Goal: Task Accomplishment & Management: Manage account settings

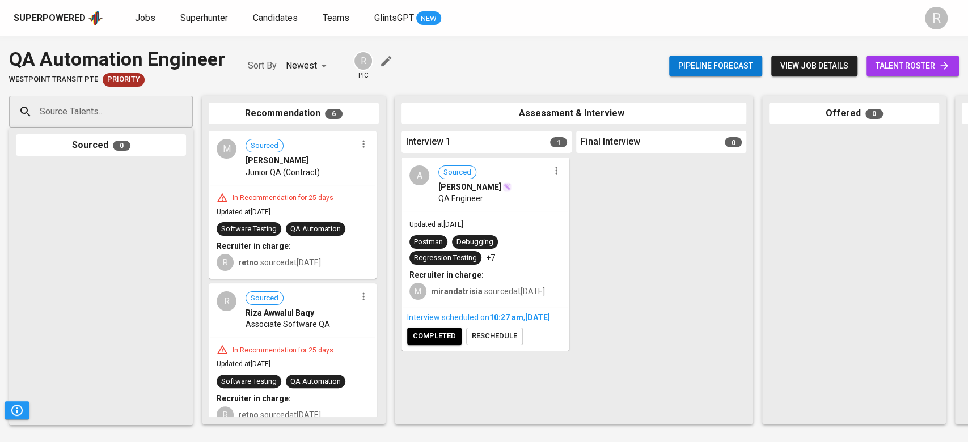
scroll to position [533, 0]
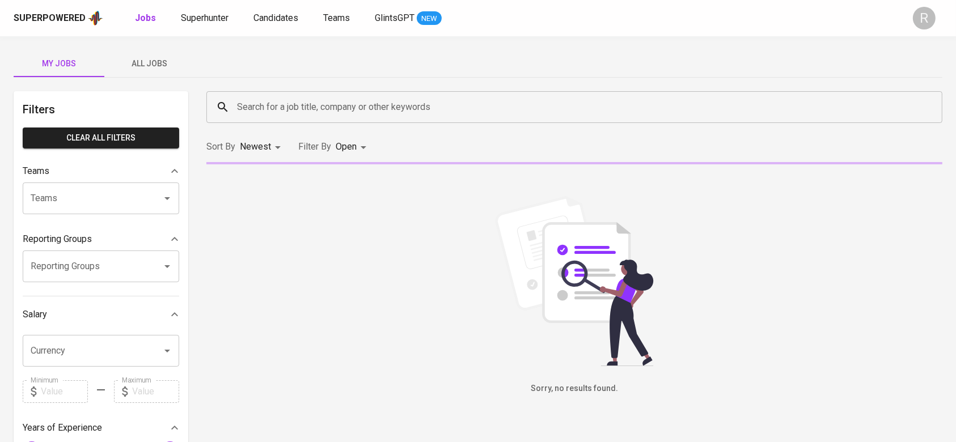
click at [163, 60] on span "All Jobs" at bounding box center [149, 64] width 77 height 14
click at [262, 109] on input "Search for a job title, company or other keywords" at bounding box center [577, 107] width 686 height 22
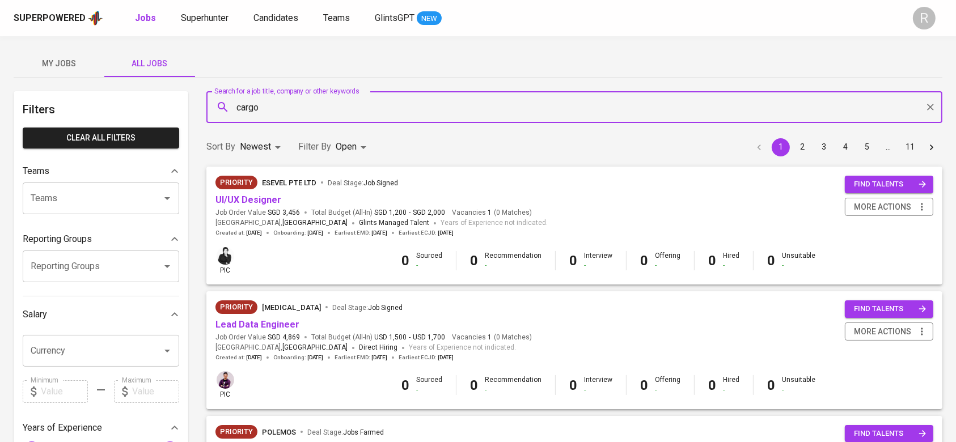
type input "cargo"
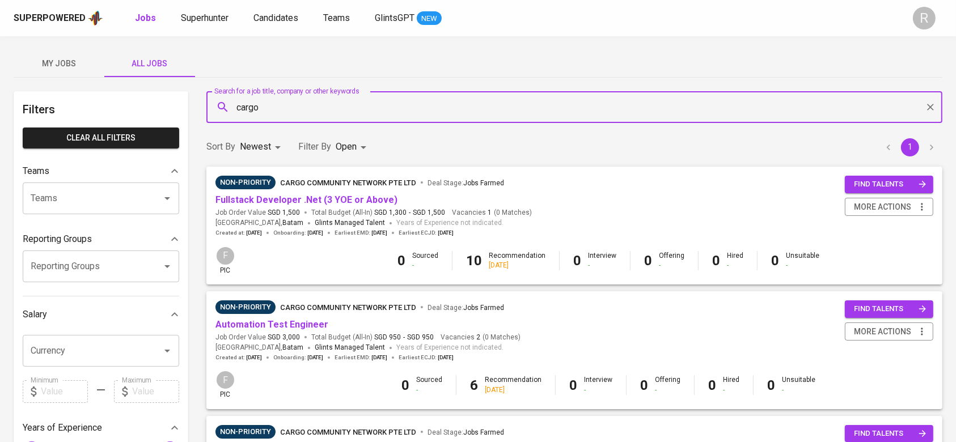
scroll to position [98, 0]
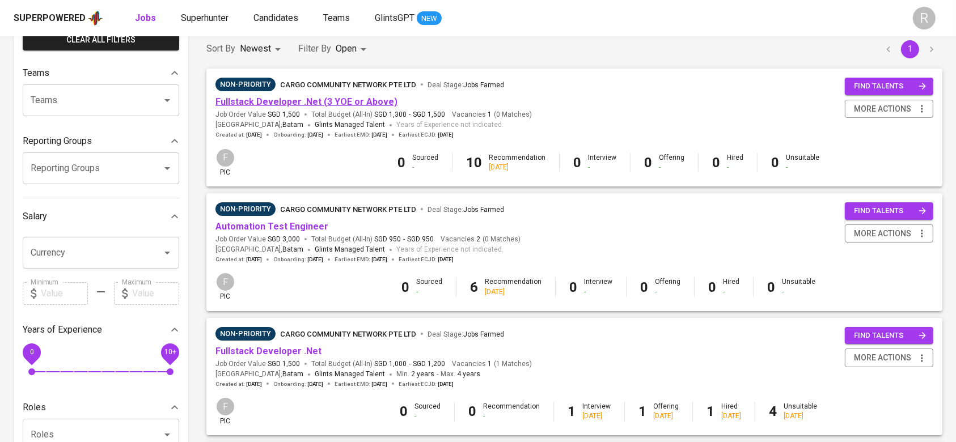
click at [271, 103] on link "Fullstack Developer .Net (3 YOE or Above)" at bounding box center [307, 101] width 182 height 11
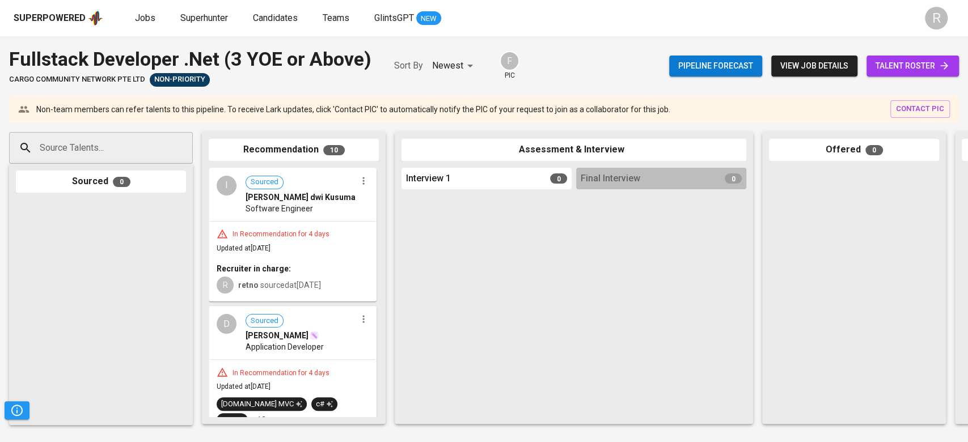
click at [889, 65] on span "talent roster" at bounding box center [913, 66] width 74 height 14
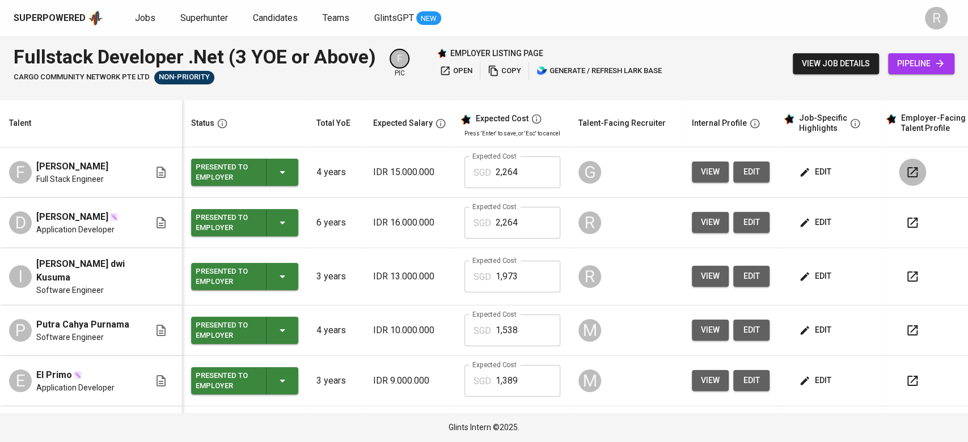
click at [906, 179] on button "button" at bounding box center [912, 172] width 27 height 27
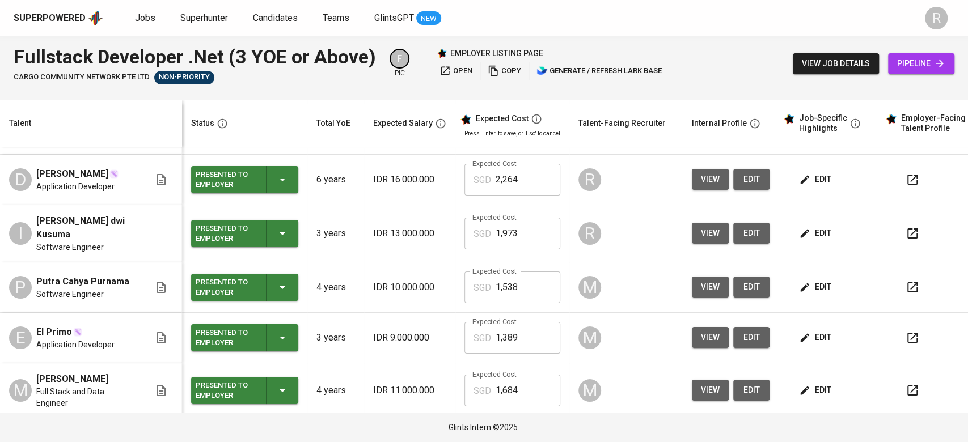
scroll to position [45, 0]
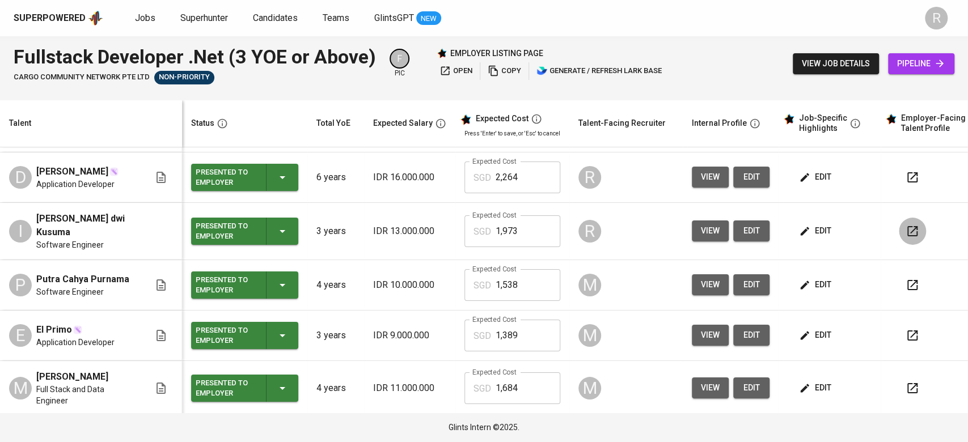
click at [906, 226] on icon "button" at bounding box center [913, 232] width 14 height 14
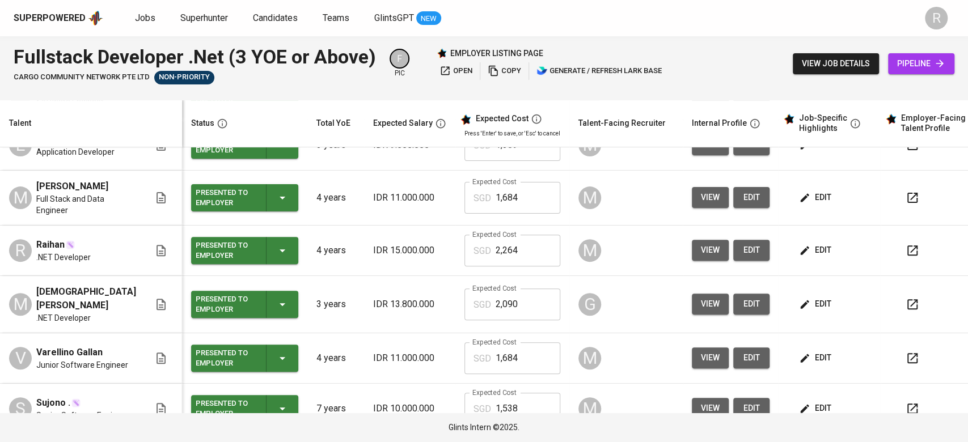
scroll to position [279, 0]
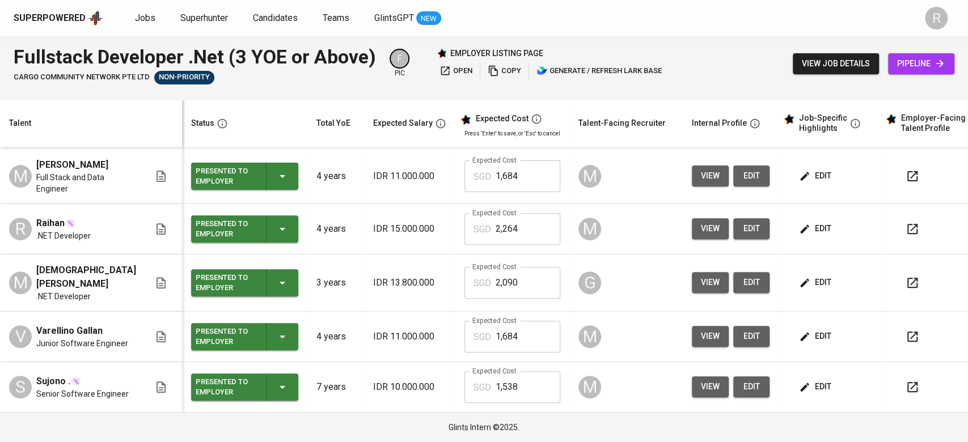
click at [906, 276] on icon "button" at bounding box center [913, 283] width 14 height 14
